Goal: Communication & Community: Connect with others

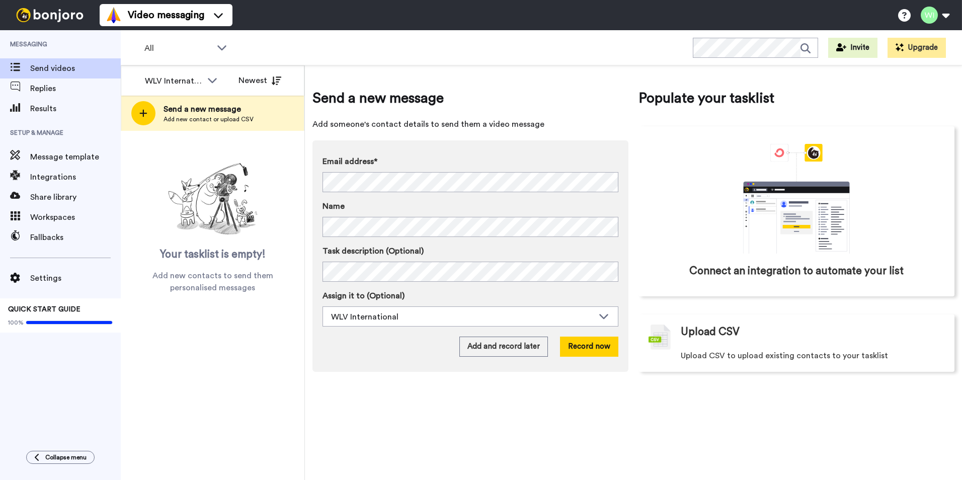
click at [219, 109] on span "Send a new message" at bounding box center [208, 109] width 90 height 12
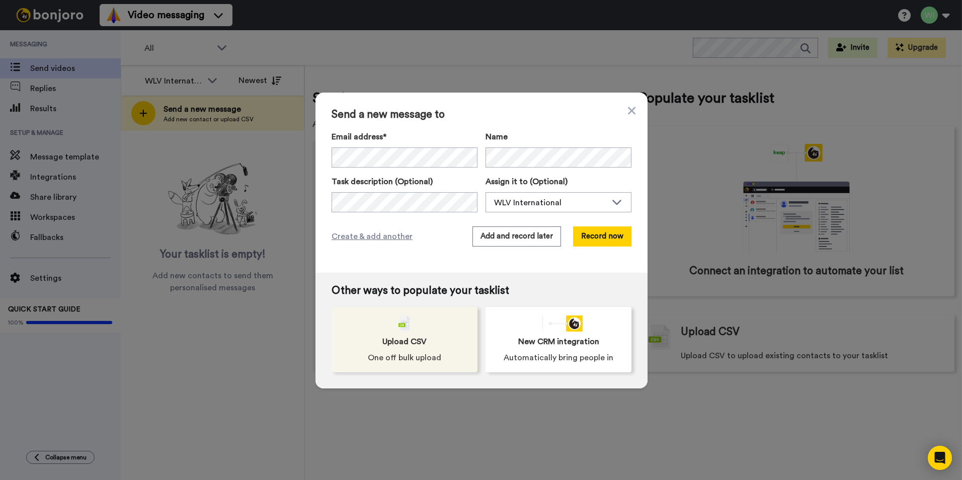
click at [408, 365] on div "Upload CSV One off bulk upload" at bounding box center [404, 339] width 146 height 65
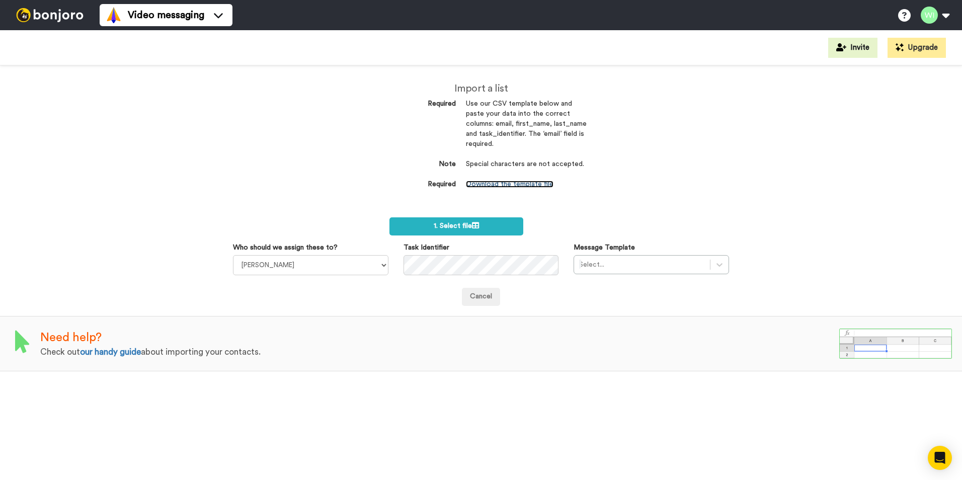
click at [509, 181] on link "Download the template file" at bounding box center [510, 184] width 88 height 7
drag, startPoint x: 334, startPoint y: 134, endPoint x: 357, endPoint y: 223, distance: 92.3
click at [334, 134] on div "Import a list Required Use our CSV template below and paste your data into the …" at bounding box center [481, 272] width 962 height 414
click at [380, 268] on select "Laura Wright Amarjit Duggal WLV Academic (FSE) Divandra Birla Bolutife Ademokoy…" at bounding box center [310, 265] width 155 height 20
select select "d575366b-34de-4d4d-ba6c-d2d11e507584"
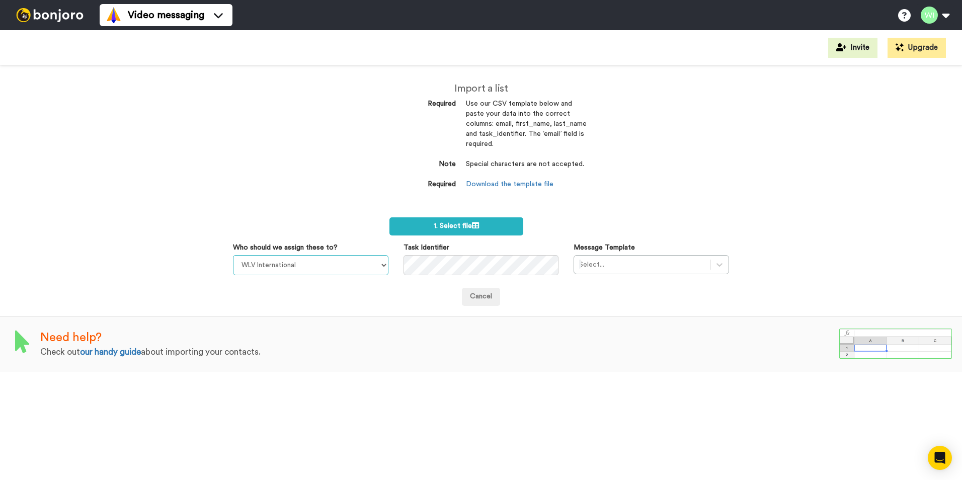
click at [233, 255] on select "Laura Wright Amarjit Duggal WLV Academic (FSE) Divandra Birla Bolutife Ademokoy…" at bounding box center [310, 265] width 155 height 20
drag, startPoint x: 724, startPoint y: 266, endPoint x: 701, endPoint y: 275, distance: 24.6
click at [724, 266] on div "Message Template Select..." at bounding box center [651, 258] width 171 height 32
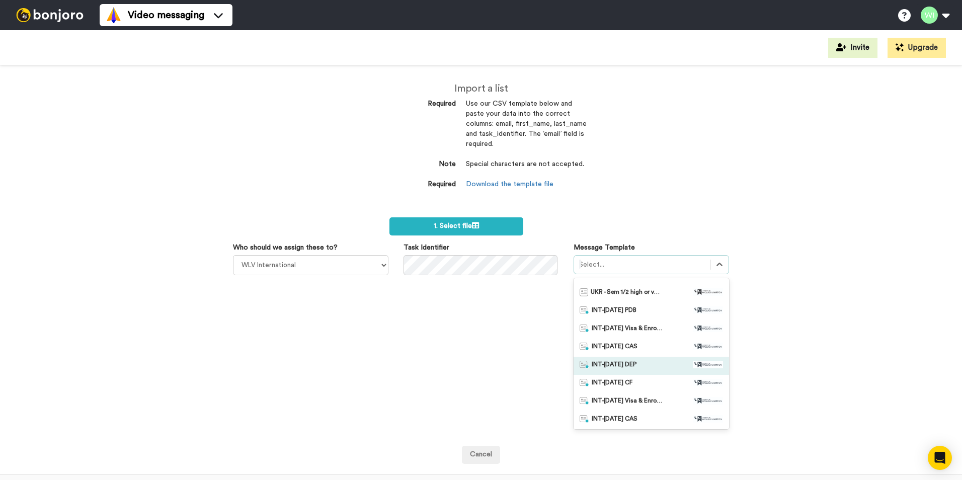
scroll to position [151, 0]
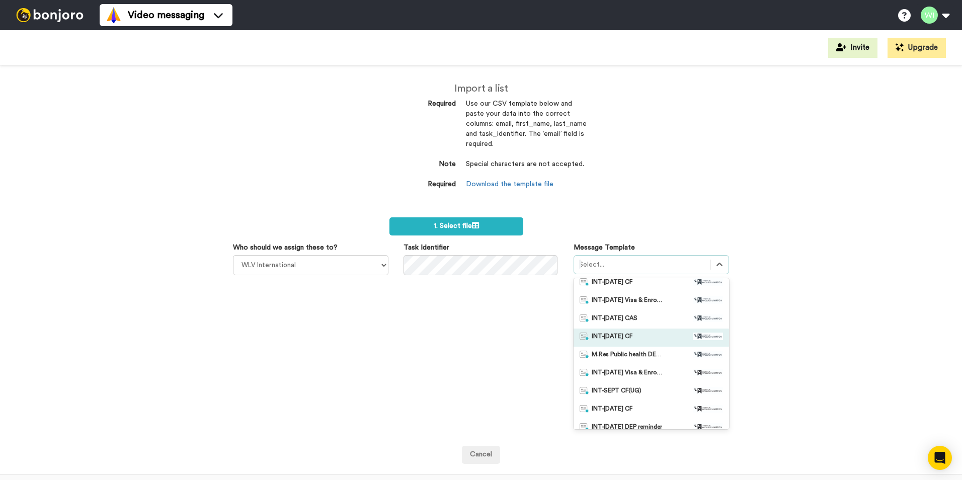
click at [640, 335] on div "INT-[DATE] CF" at bounding box center [650, 337] width 143 height 10
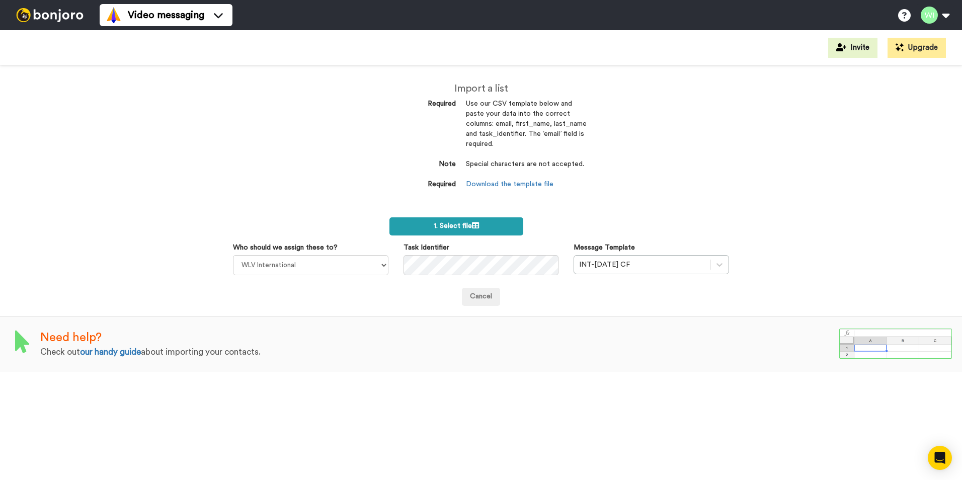
click at [472, 219] on label "1. Select file" at bounding box center [456, 226] width 134 height 18
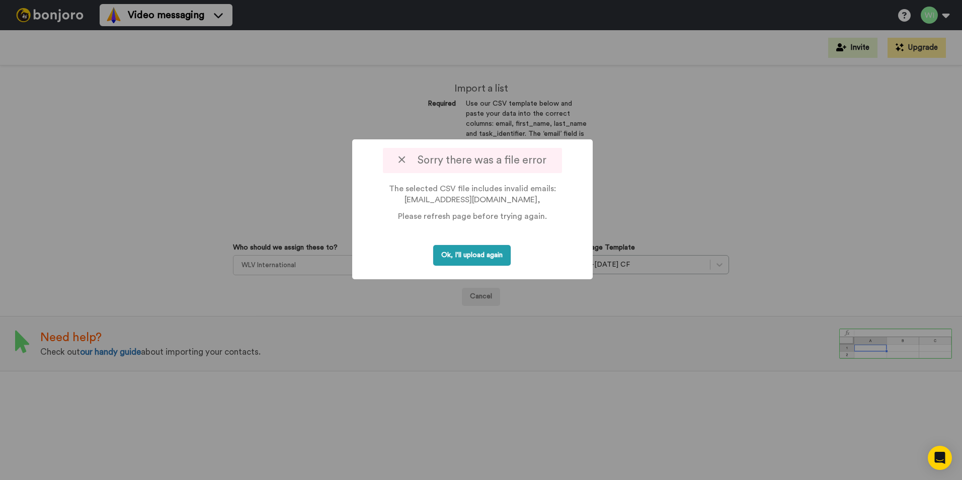
click at [447, 262] on button "Ok, I'll upload again" at bounding box center [471, 255] width 77 height 21
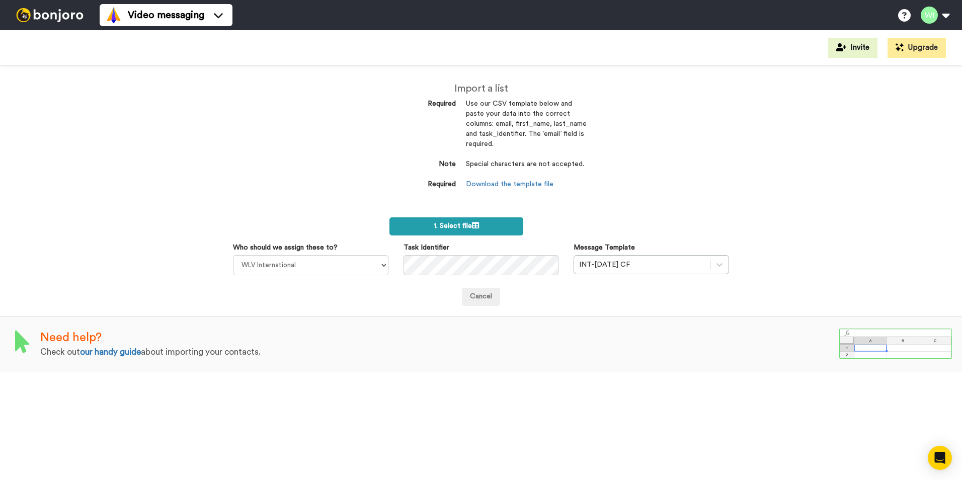
click at [452, 229] on span "1. Select file" at bounding box center [456, 225] width 45 height 7
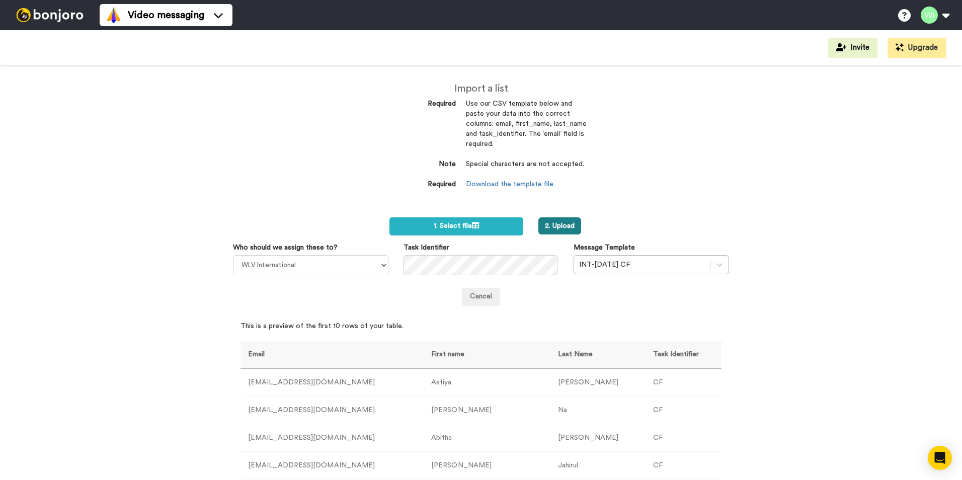
click at [542, 228] on button "2. Upload" at bounding box center [559, 225] width 43 height 17
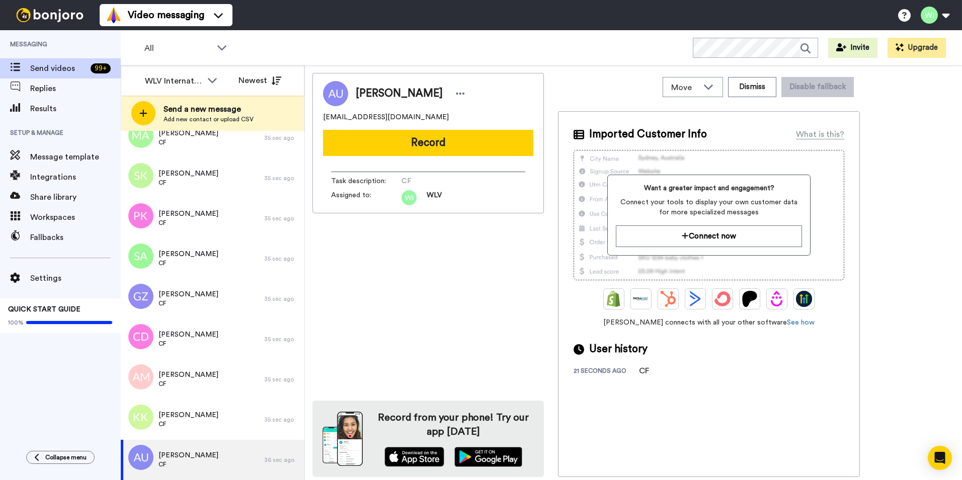
scroll to position [5214, 0]
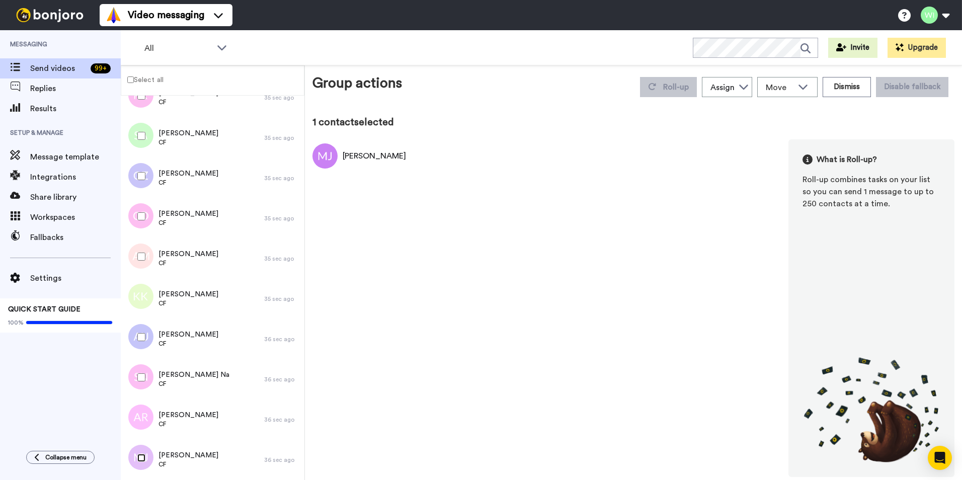
scroll to position [5179, 0]
click at [127, 80] on label "Select all" at bounding box center [142, 79] width 42 height 12
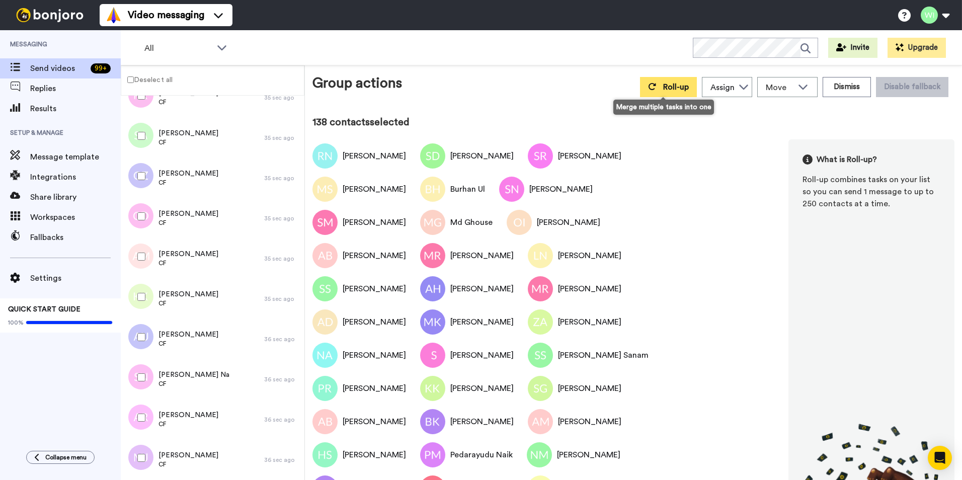
click at [642, 86] on button "Roll-up" at bounding box center [668, 87] width 57 height 20
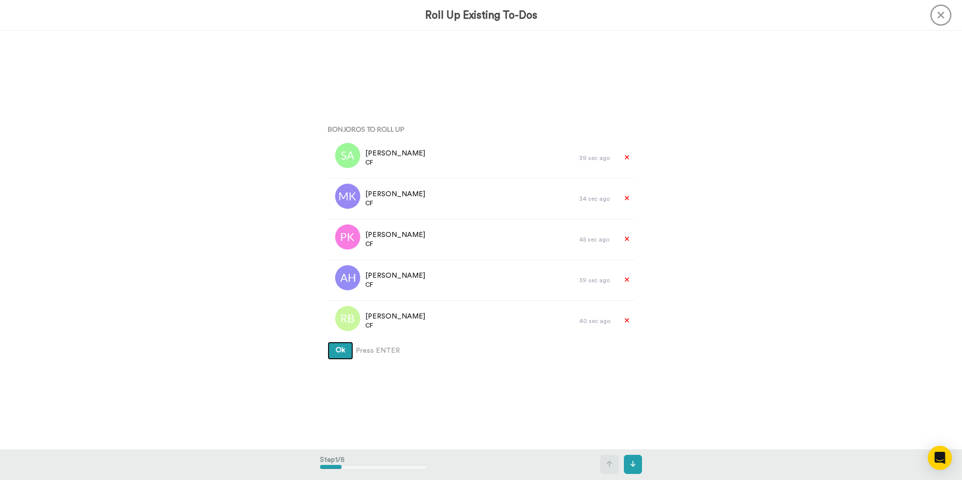
click at [347, 354] on button "Ok" at bounding box center [340, 351] width 26 height 18
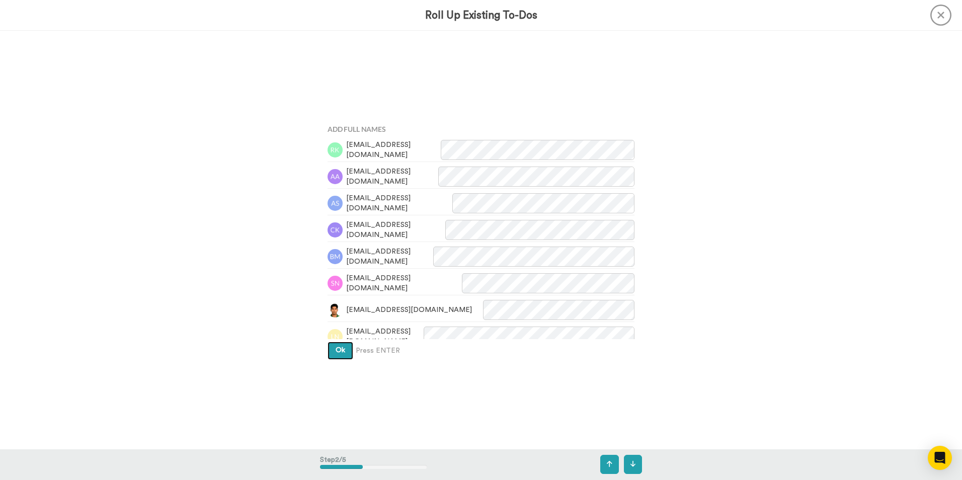
click at [347, 354] on button "Ok" at bounding box center [340, 351] width 26 height 18
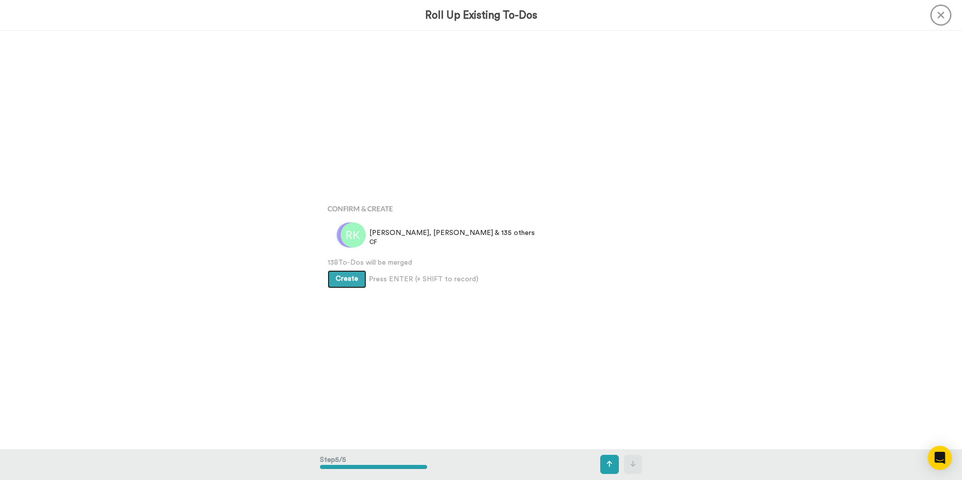
scroll to position [1673, 0]
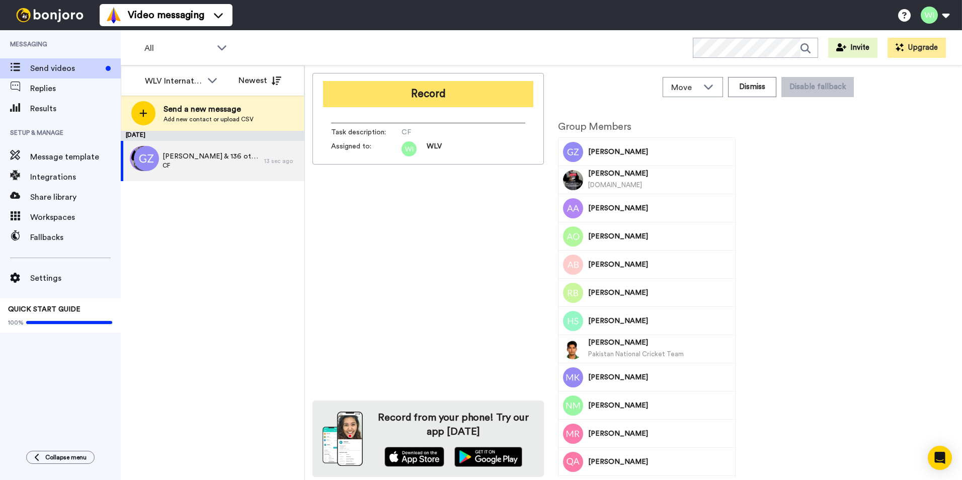
click at [362, 84] on button "Record" at bounding box center [428, 94] width 210 height 26
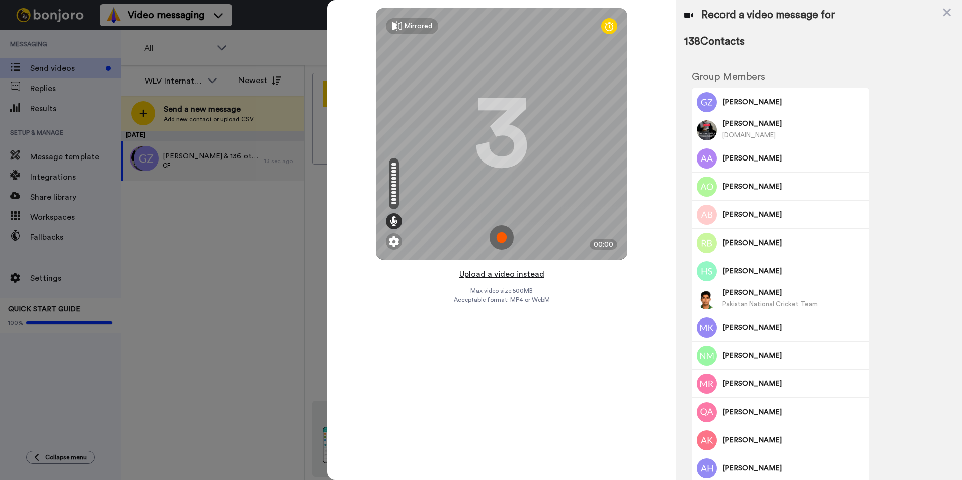
click at [487, 276] on button "Upload a video instead" at bounding box center [501, 274] width 91 height 13
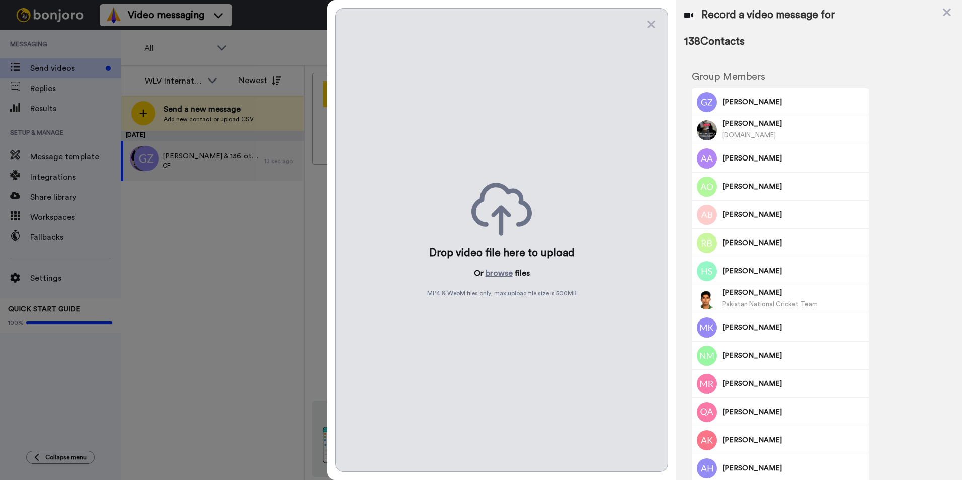
click at [487, 276] on button "browse" at bounding box center [498, 273] width 27 height 12
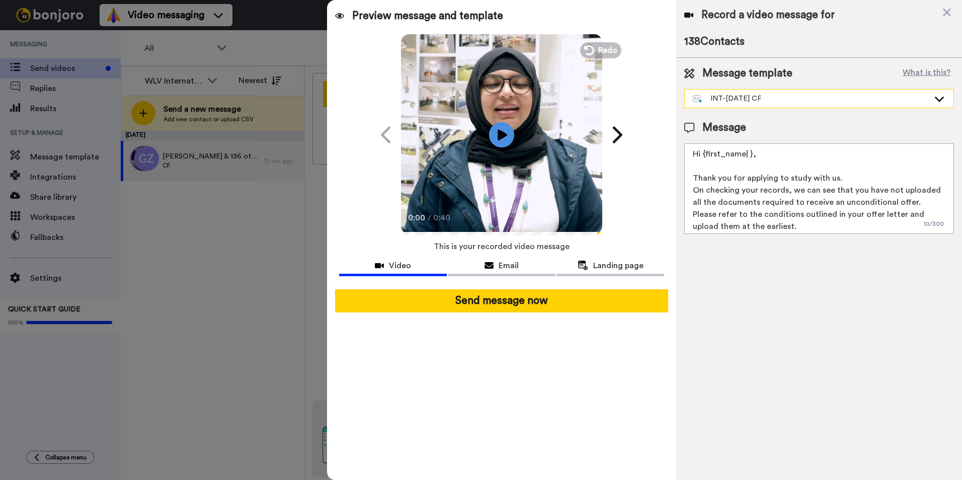
click at [807, 103] on div "INT-[DATE] CF" at bounding box center [811, 99] width 236 height 10
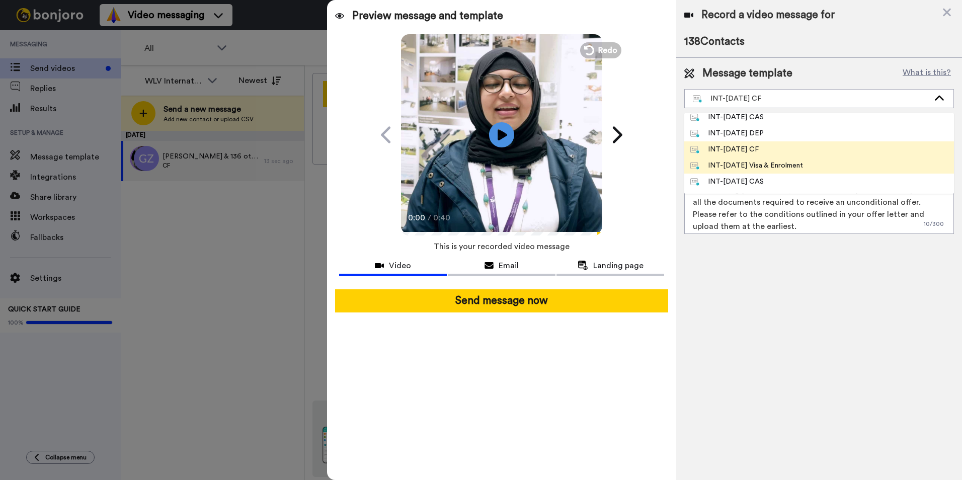
scroll to position [151, 0]
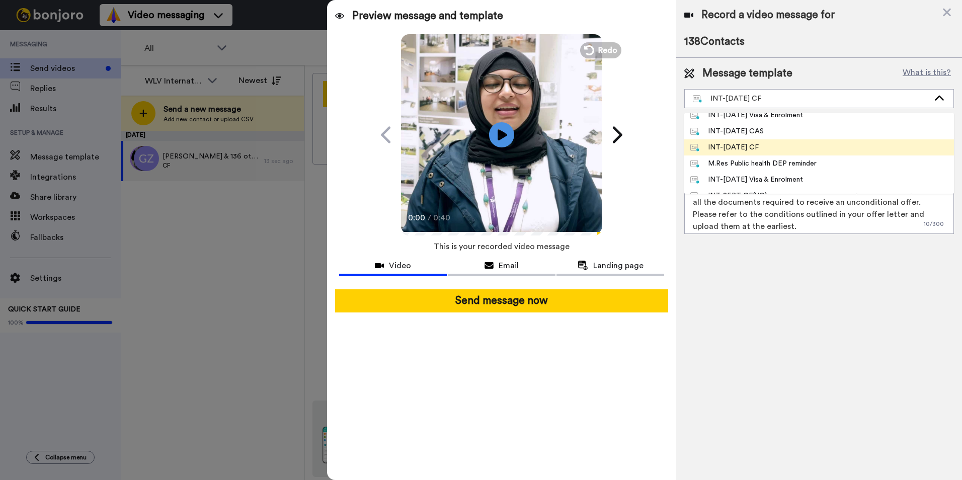
click at [752, 153] on li "INT-Nov 25 CF" at bounding box center [819, 147] width 270 height 16
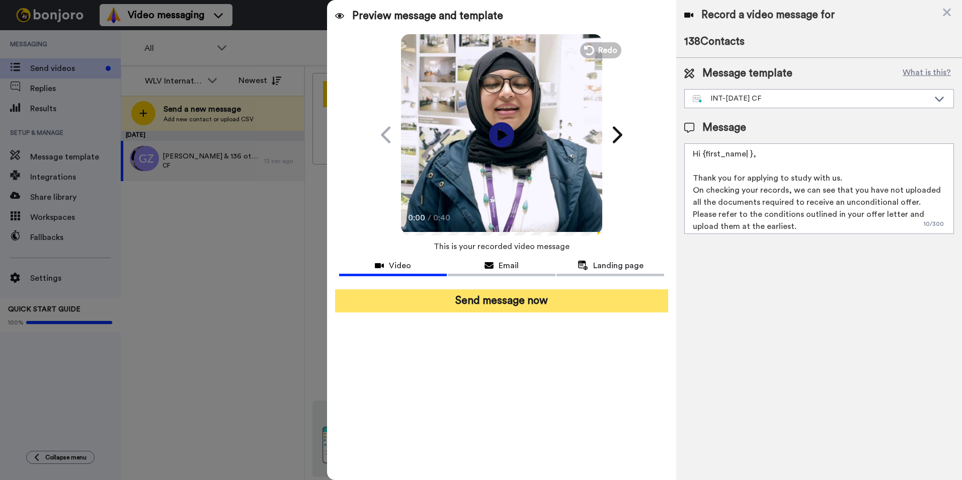
click at [443, 302] on button "Send message now" at bounding box center [501, 300] width 333 height 23
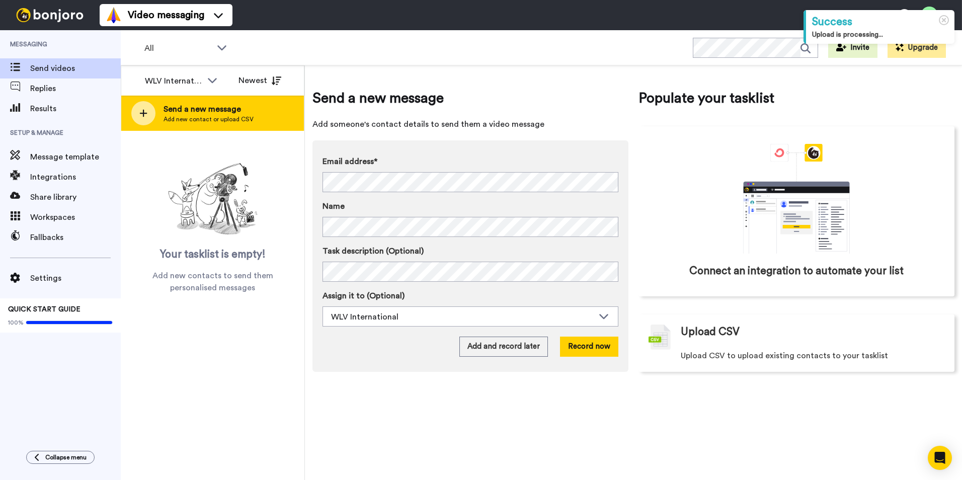
click at [138, 110] on div at bounding box center [143, 113] width 24 height 24
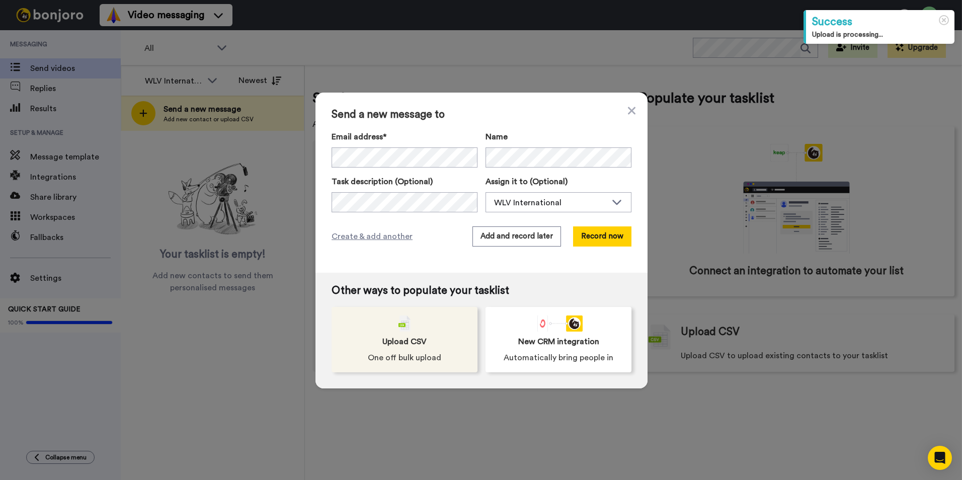
click at [415, 348] on div "Upload CSV One off bulk upload" at bounding box center [404, 339] width 146 height 65
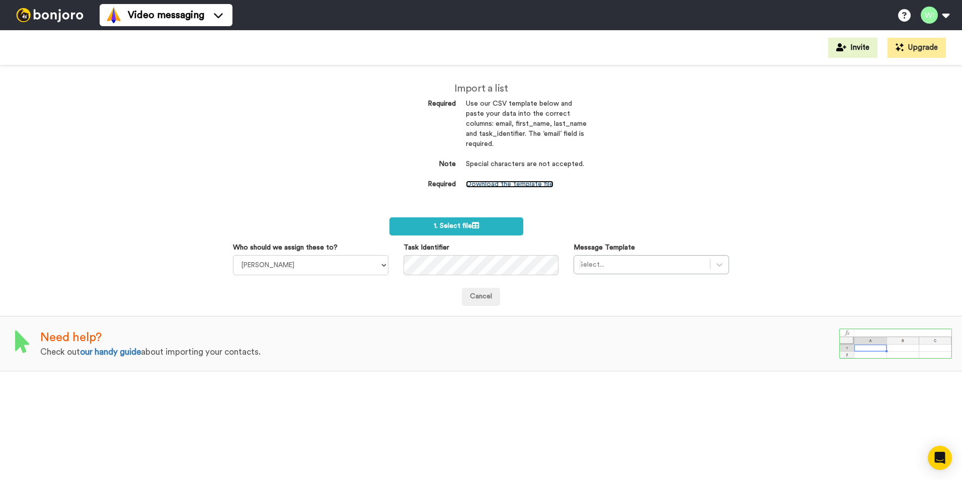
click at [506, 187] on link "Download the template file" at bounding box center [510, 184] width 88 height 7
click at [384, 269] on select "[PERSON_NAME] [PERSON_NAME] WLV Academic (FSE) [PERSON_NAME] Ademokoya UK Recru…" at bounding box center [310, 265] width 155 height 20
select select "d575366b-34de-4d4d-ba6c-d2d11e507584"
click at [233, 255] on select "[PERSON_NAME] [PERSON_NAME] WLV Academic (FSE) [PERSON_NAME] Ademokoya UK Recru…" at bounding box center [310, 265] width 155 height 20
click at [661, 270] on div at bounding box center [642, 265] width 126 height 12
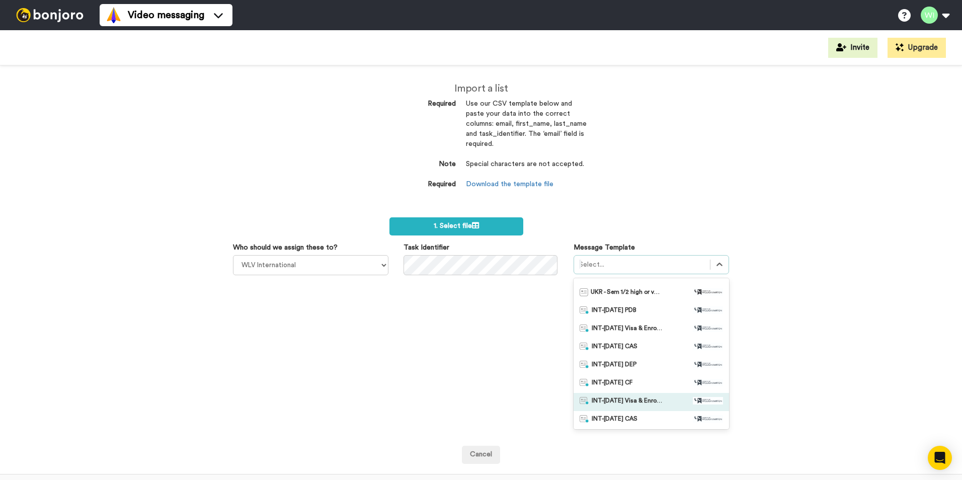
scroll to position [101, 0]
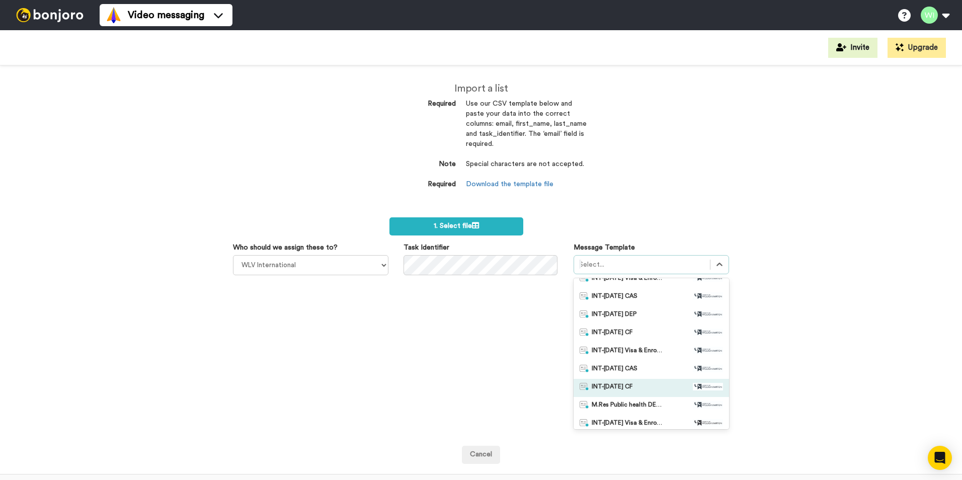
click at [627, 387] on span "INT-Nov 25 CF" at bounding box center [612, 388] width 41 height 10
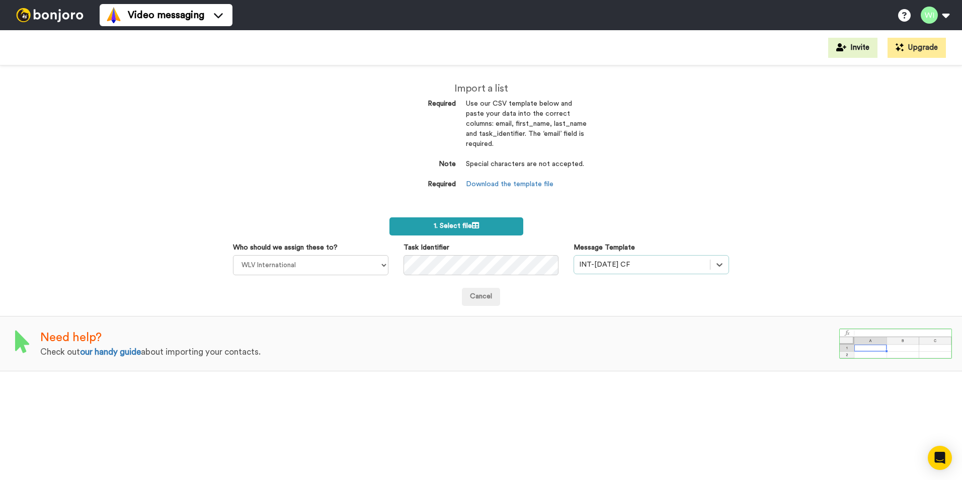
click at [502, 229] on label "1. Select file" at bounding box center [456, 226] width 134 height 18
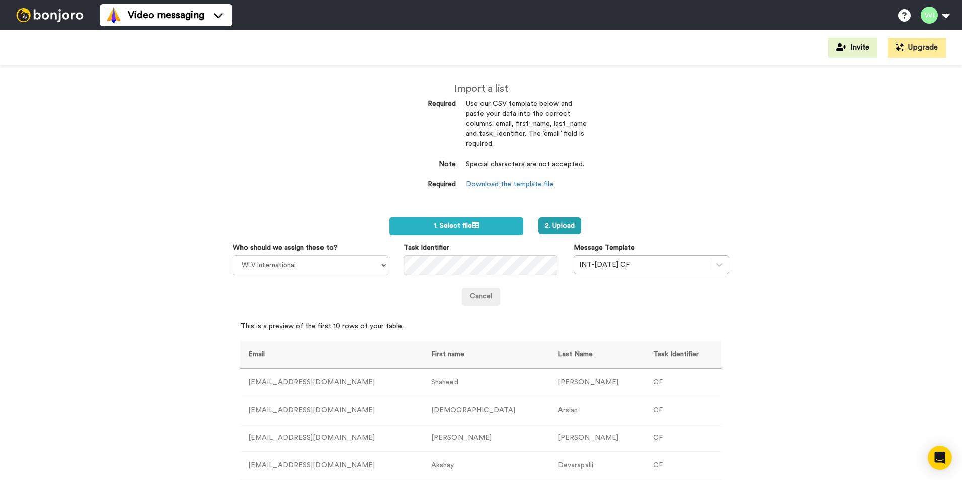
click at [580, 226] on div "2. Upload" at bounding box center [613, 225] width 165 height 17
click at [551, 226] on button "2. Upload" at bounding box center [559, 225] width 43 height 17
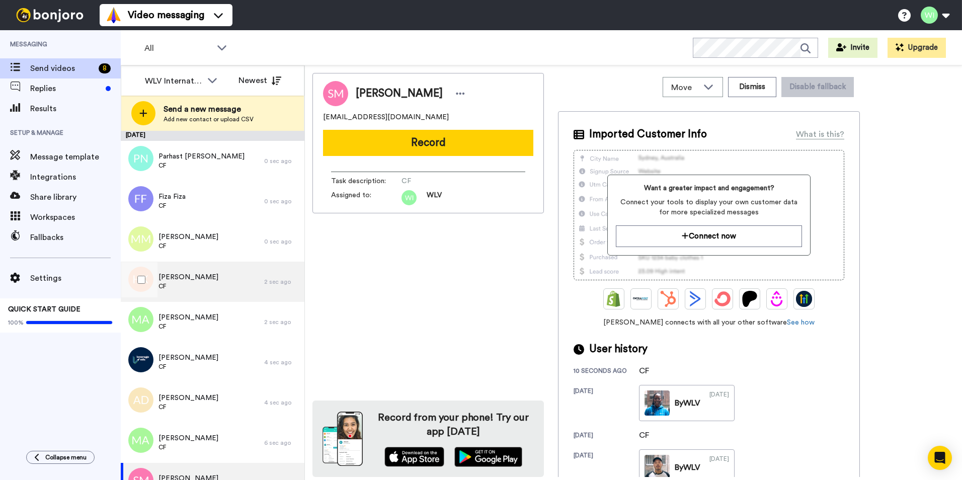
scroll to position [23, 0]
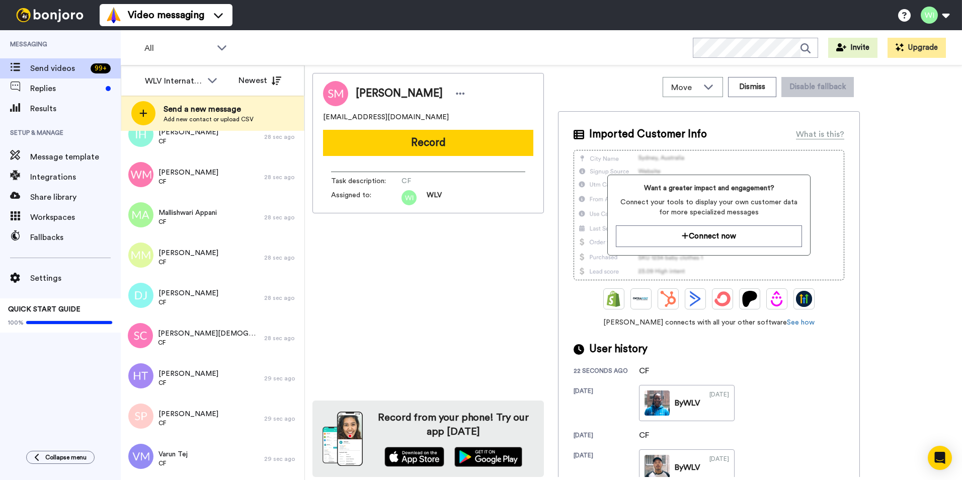
scroll to position [5134, 0]
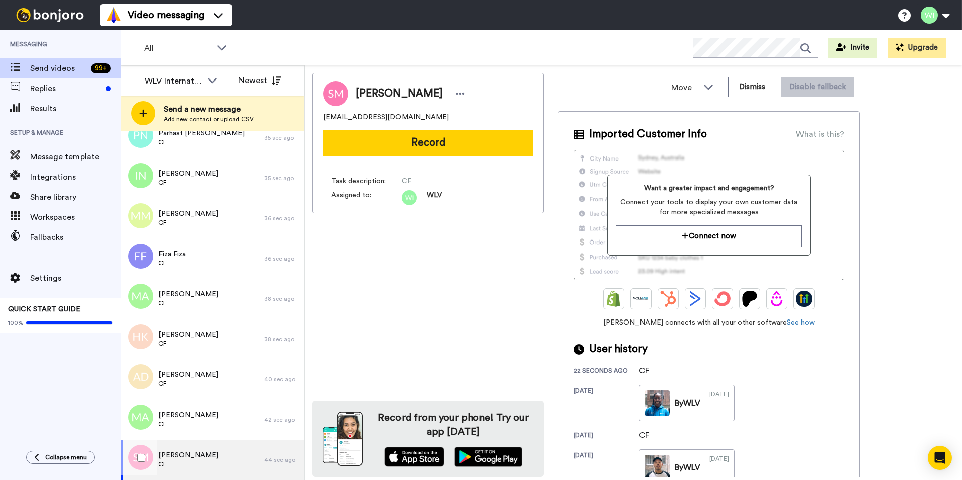
click at [144, 451] on div at bounding box center [139, 457] width 36 height 35
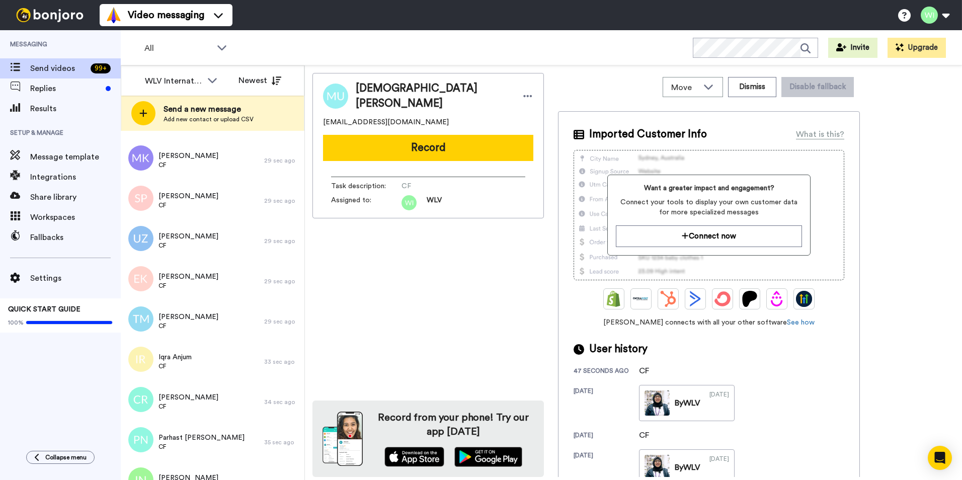
scroll to position [5134, 0]
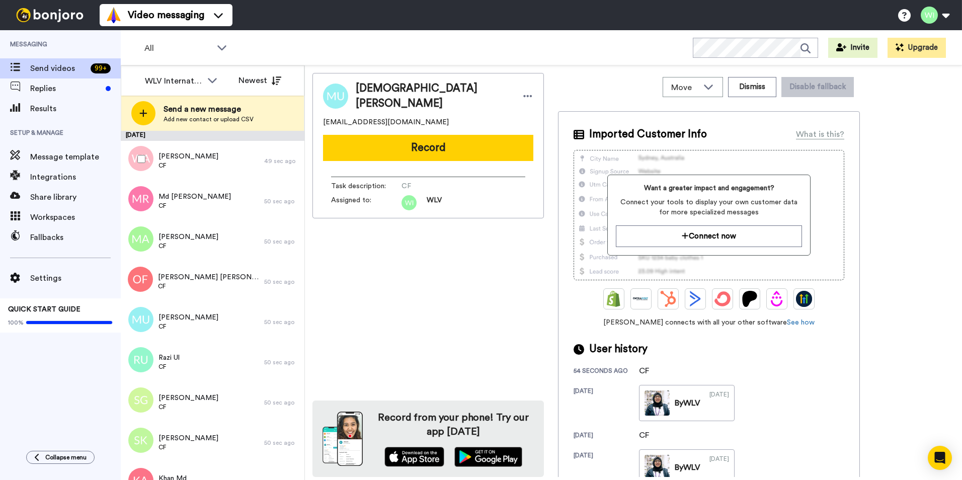
click at [146, 157] on div at bounding box center [139, 158] width 36 height 35
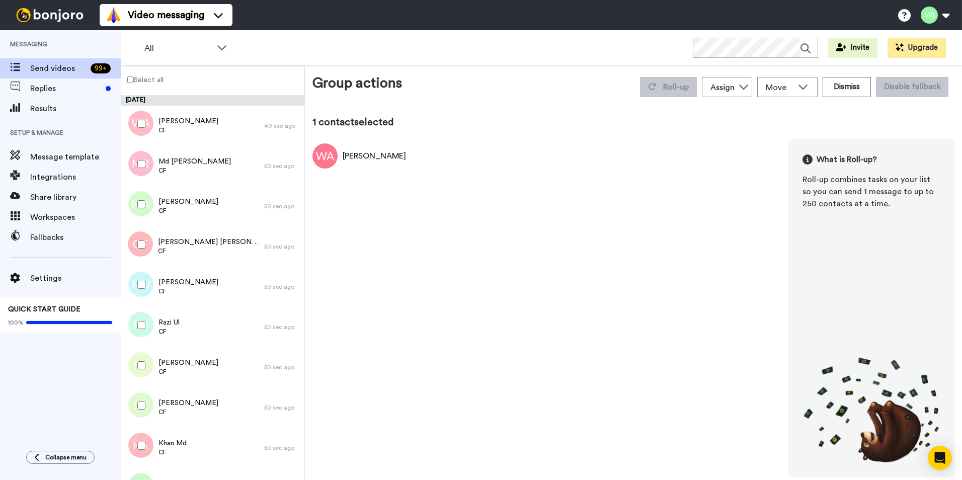
click at [134, 75] on label "Select all" at bounding box center [142, 79] width 42 height 12
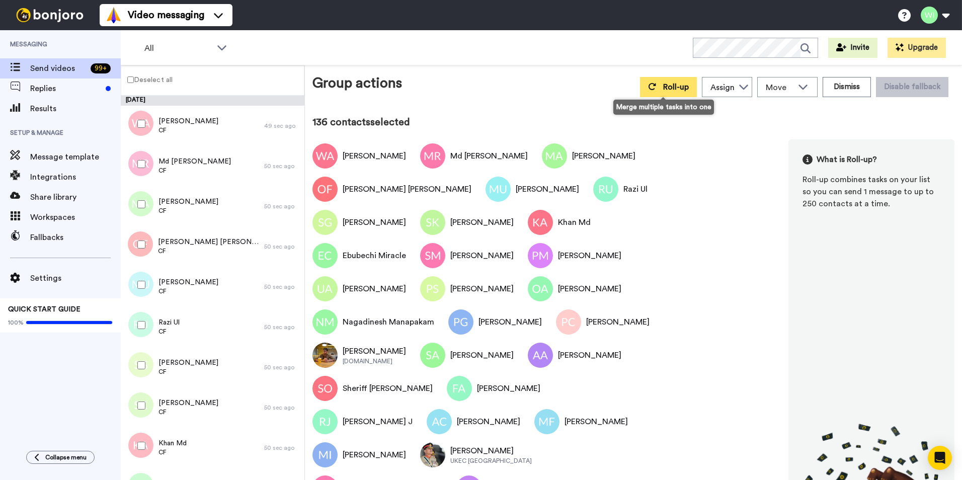
click at [672, 83] on span "Roll-up" at bounding box center [676, 87] width 26 height 8
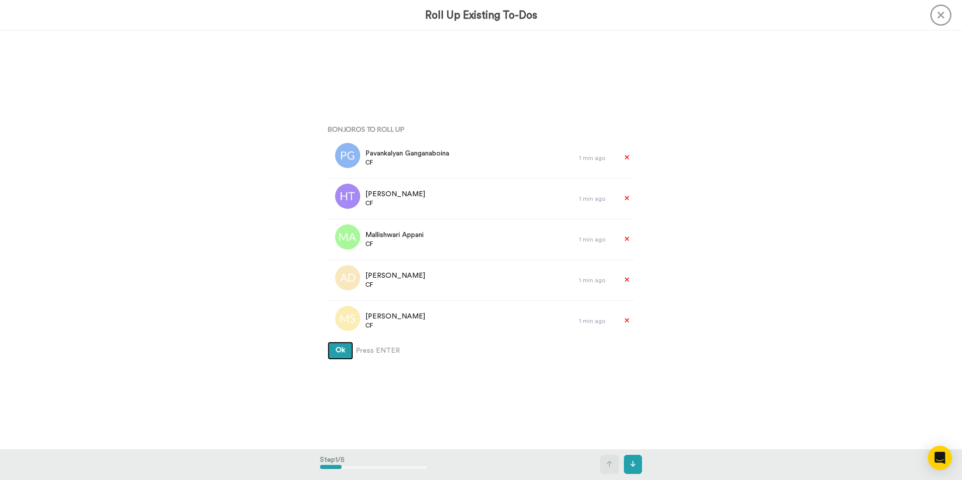
click at [334, 345] on button "Ok" at bounding box center [340, 351] width 26 height 18
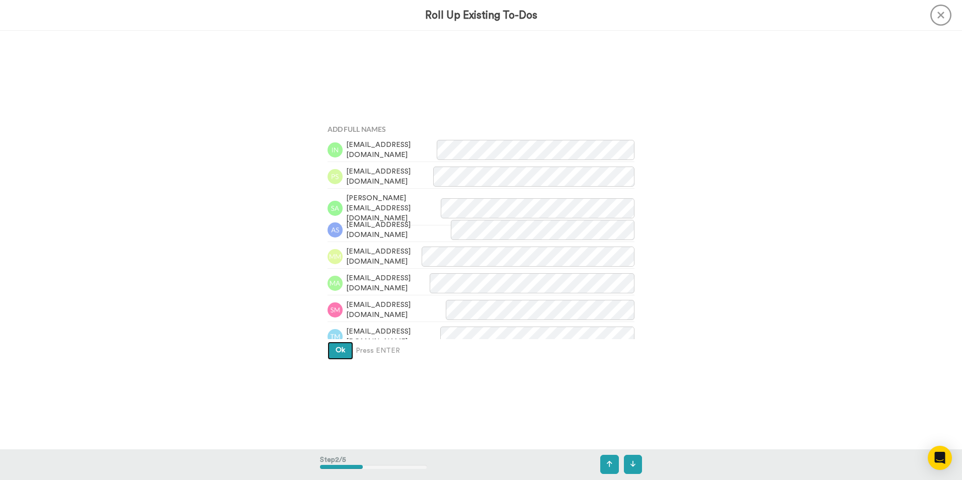
click at [334, 345] on button "Ok" at bounding box center [340, 351] width 26 height 18
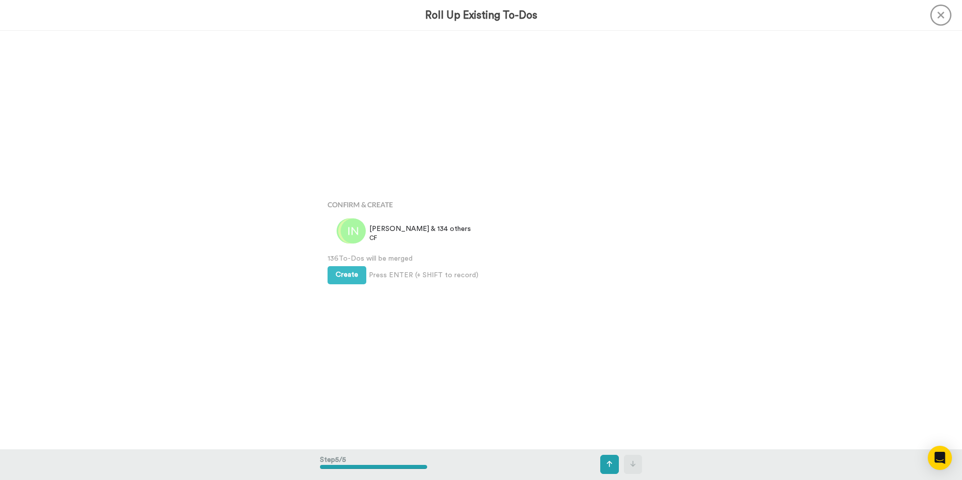
scroll to position [1673, 0]
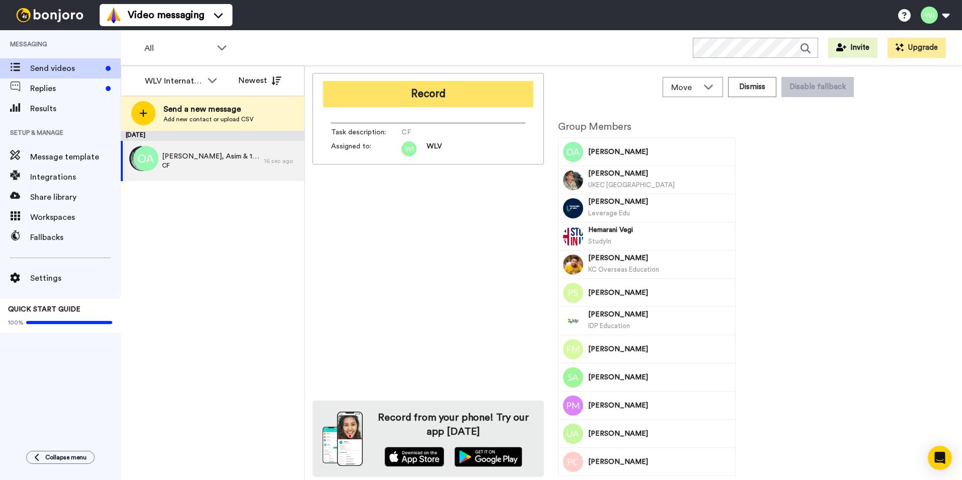
click at [365, 93] on button "Record" at bounding box center [428, 94] width 210 height 26
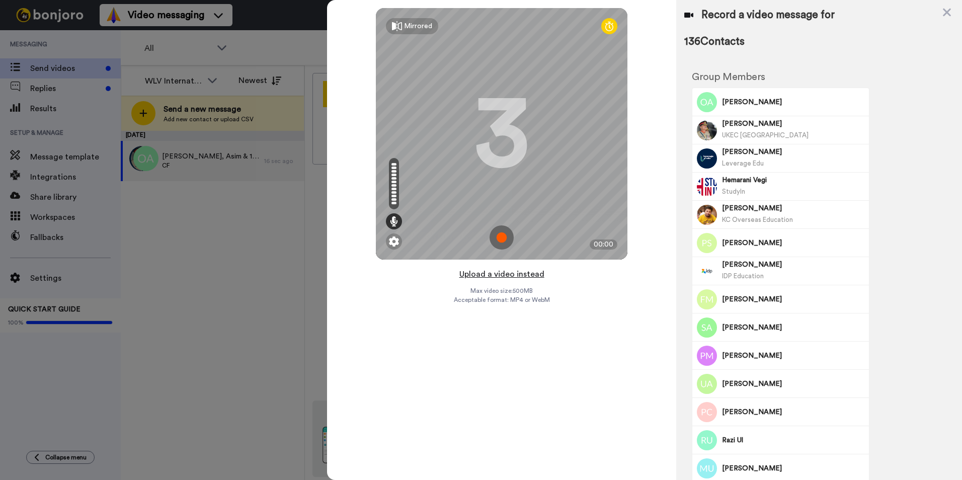
click at [511, 277] on button "Upload a video instead" at bounding box center [501, 274] width 91 height 13
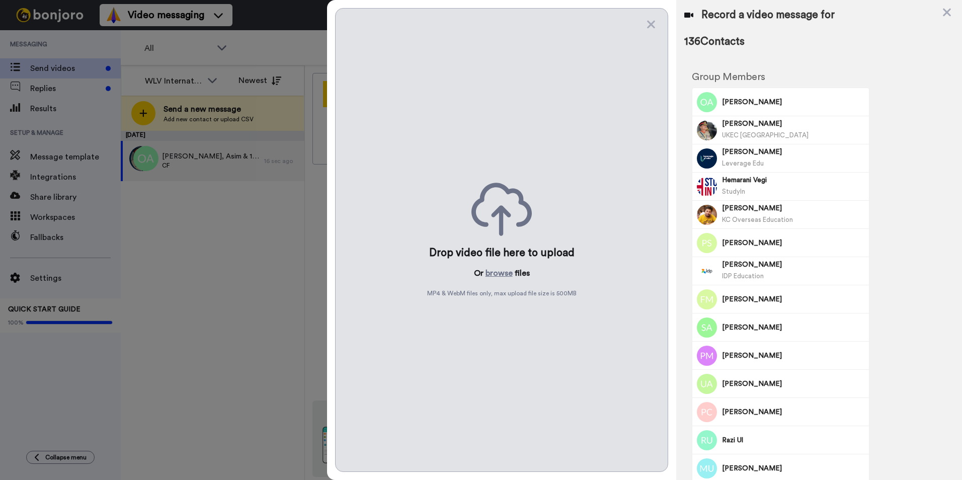
click at [511, 277] on button "browse" at bounding box center [498, 273] width 27 height 12
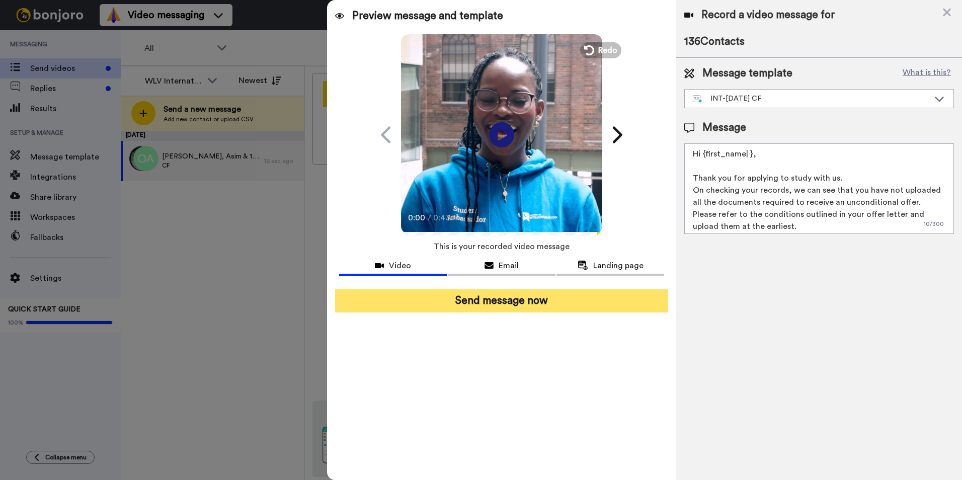
click at [563, 304] on button "Send message now" at bounding box center [501, 300] width 333 height 23
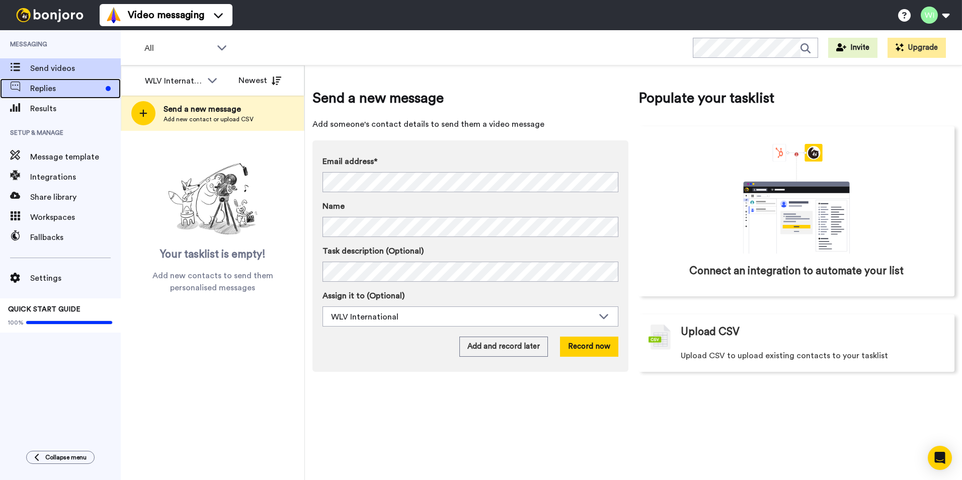
click at [88, 93] on span "Replies" at bounding box center [65, 88] width 71 height 12
click at [52, 89] on span "Replies" at bounding box center [65, 88] width 71 height 12
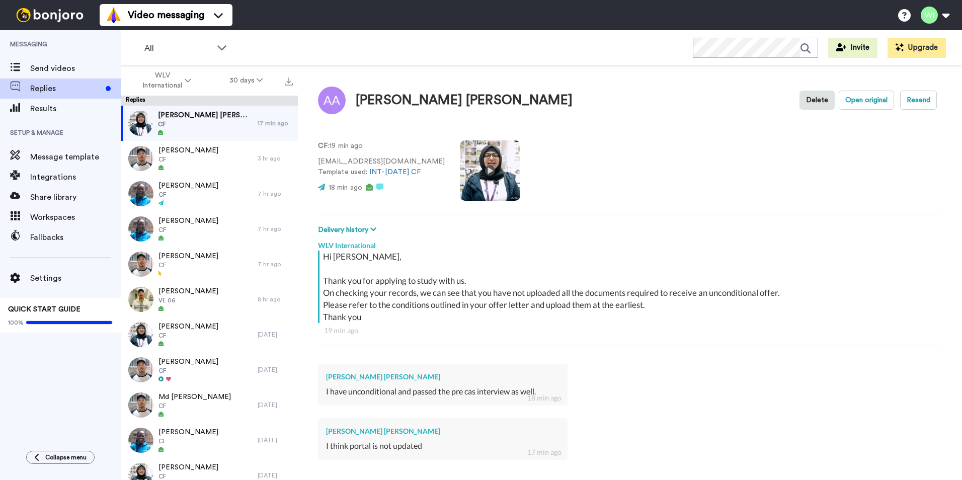
scroll to position [107, 0]
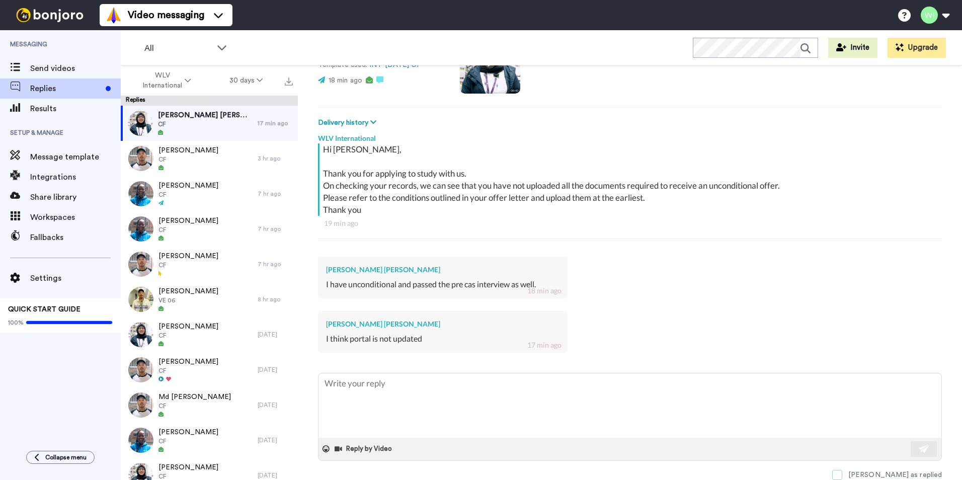
click at [842, 472] on span at bounding box center [837, 475] width 10 height 10
click at [176, 112] on span "Attaullah Attaullah" at bounding box center [205, 115] width 95 height 10
click at [63, 64] on span "Send videos" at bounding box center [75, 68] width 91 height 12
type textarea "x"
